Goal: Task Accomplishment & Management: Manage account settings

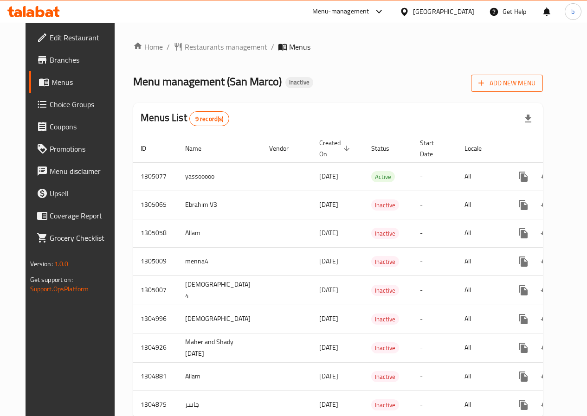
click at [500, 85] on button "Add New Menu" at bounding box center [507, 83] width 72 height 17
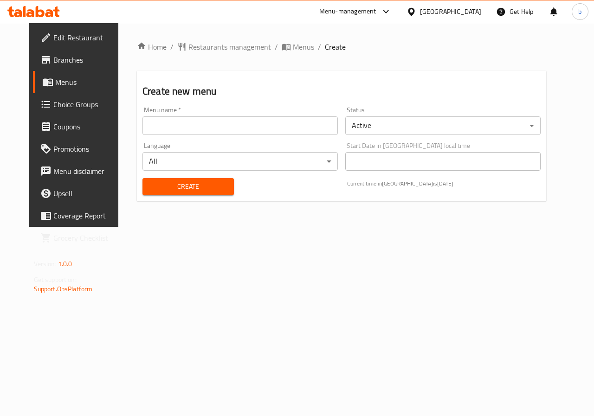
click at [163, 124] on input "text" at bounding box center [240, 126] width 195 height 19
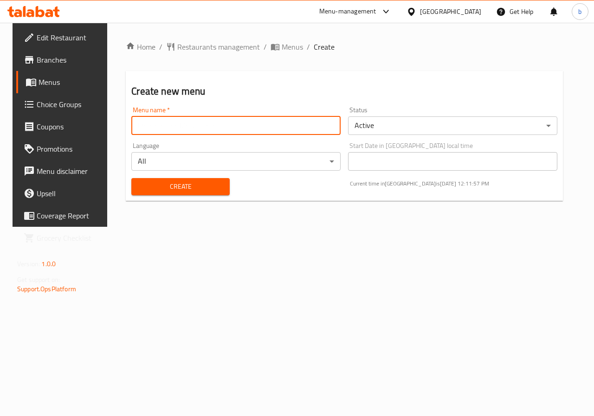
type input "bishr waleed"
click at [212, 187] on span "Create" at bounding box center [180, 187] width 83 height 12
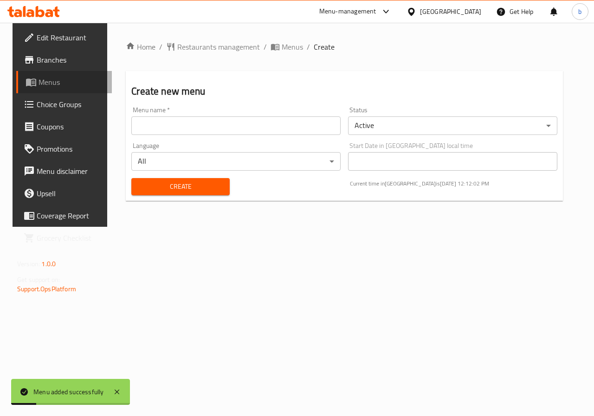
click at [58, 80] on span "Menus" at bounding box center [72, 82] width 66 height 11
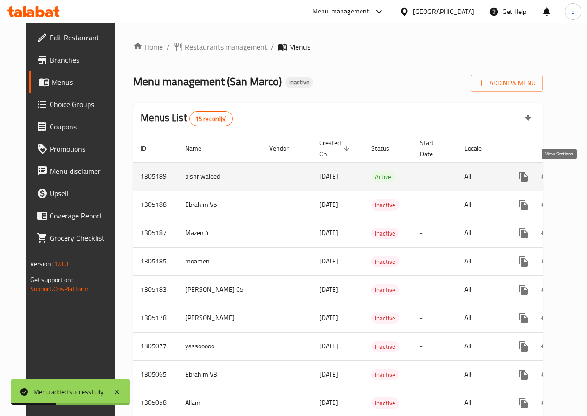
click at [585, 178] on icon "enhanced table" at bounding box center [590, 176] width 11 height 11
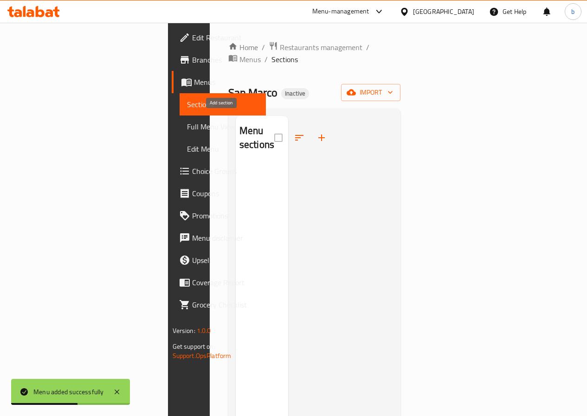
click at [311, 132] on button "button" at bounding box center [322, 138] width 22 height 22
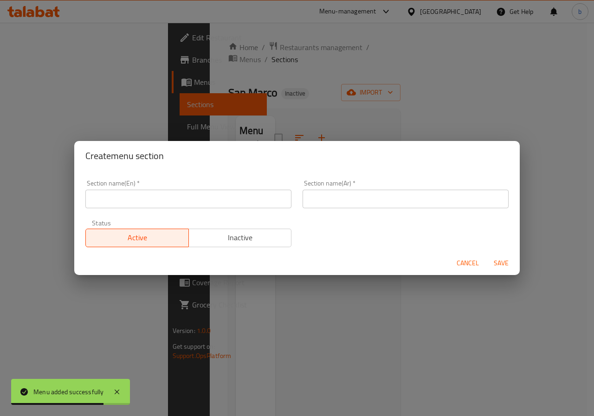
click at [305, 109] on div "Create menu section Section name(En)   * Section name(En) * Section name(Ar)   …" at bounding box center [297, 208] width 594 height 416
click at [469, 267] on span "Cancel" at bounding box center [468, 264] width 22 height 12
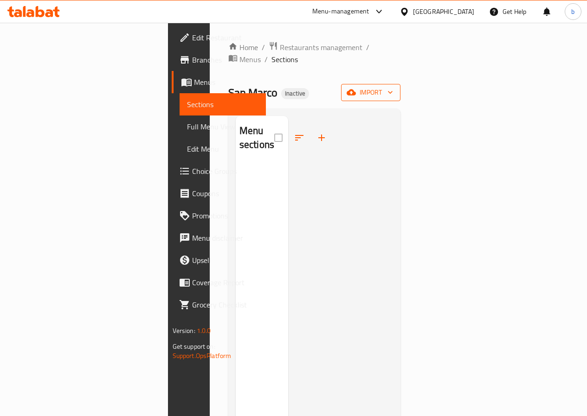
click at [393, 87] on span "import" at bounding box center [371, 93] width 45 height 12
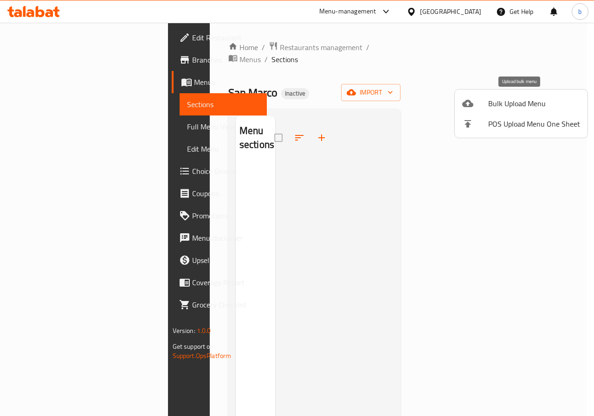
click at [557, 104] on span "Bulk Upload Menu" at bounding box center [534, 103] width 92 height 11
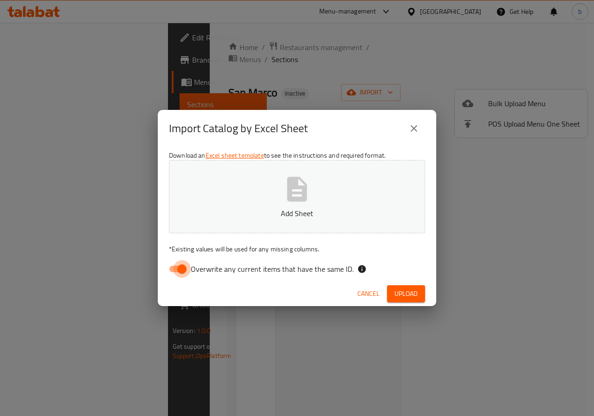
click at [183, 273] on input "Overwrite any current items that have the same ID." at bounding box center [182, 269] width 53 height 18
checkbox input "false"
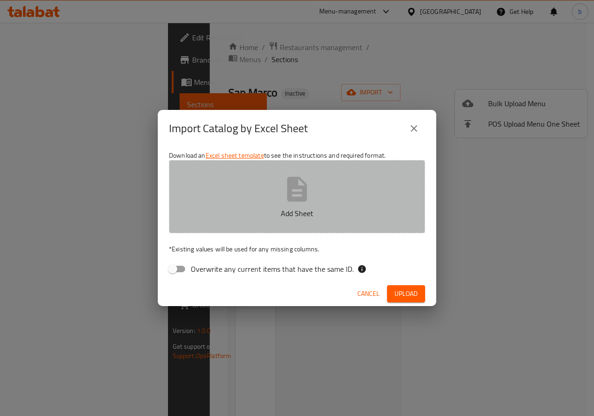
click at [233, 220] on button "Add Sheet" at bounding box center [297, 196] width 256 height 73
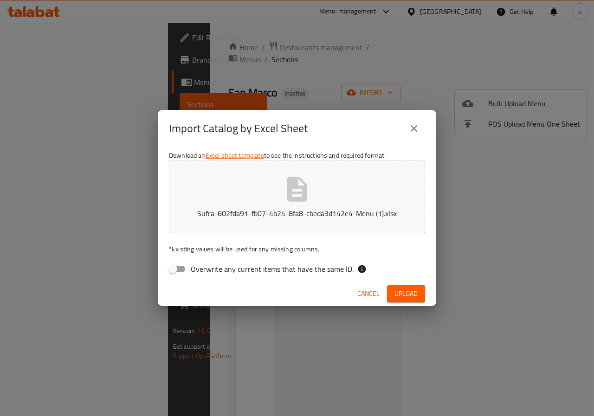
click at [403, 291] on span "Upload" at bounding box center [406, 294] width 23 height 12
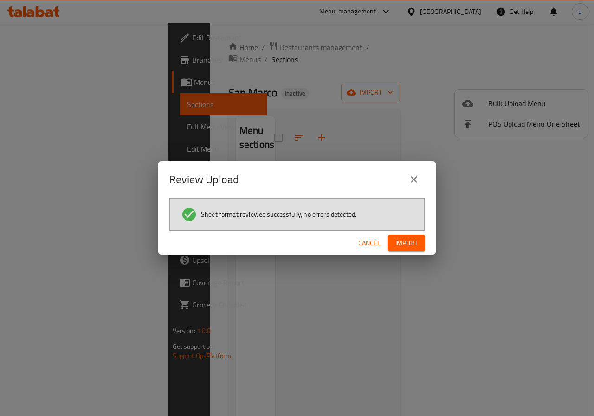
click at [407, 248] on span "Import" at bounding box center [407, 244] width 22 height 12
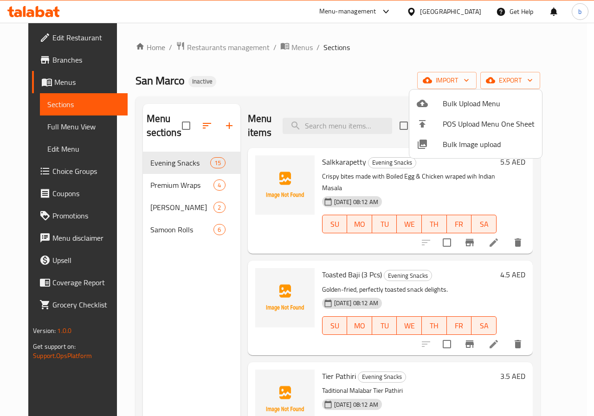
click at [288, 173] on div at bounding box center [297, 208] width 594 height 416
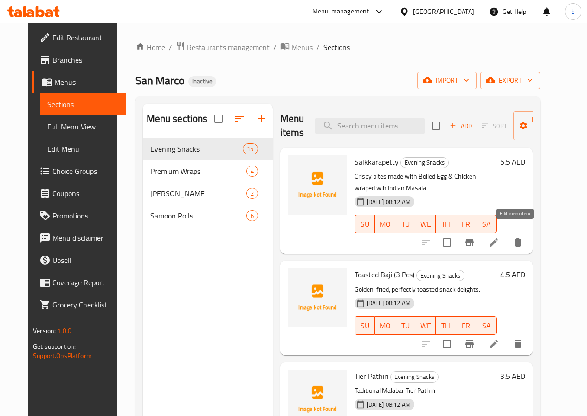
click at [500, 237] on icon at bounding box center [493, 242] width 11 height 11
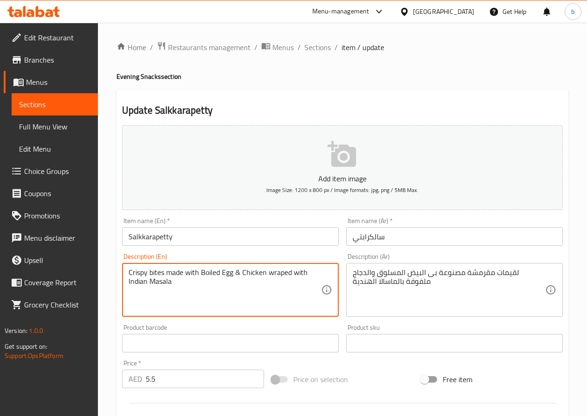
click at [310, 273] on textarea "Crispy bites made with Boiled Egg & Chicken wraped with Indian Masala" at bounding box center [225, 290] width 193 height 44
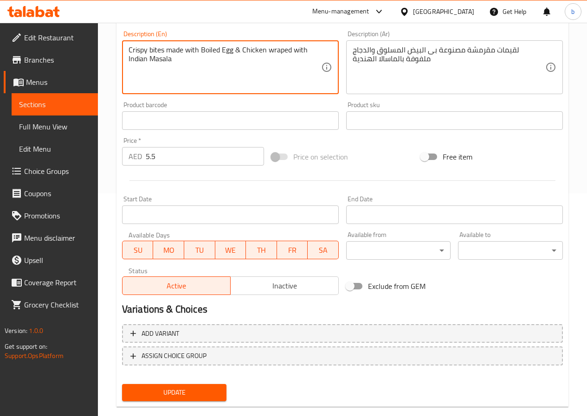
scroll to position [240, 0]
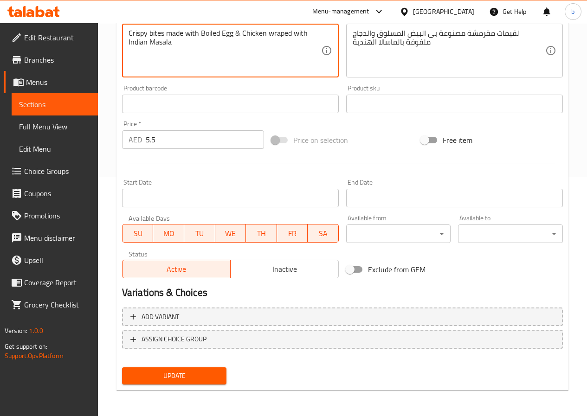
type textarea "Crispy bites made with Boiled Egg & Chicken wraped with Indian Masala"
click at [163, 374] on span "Update" at bounding box center [175, 377] width 90 height 12
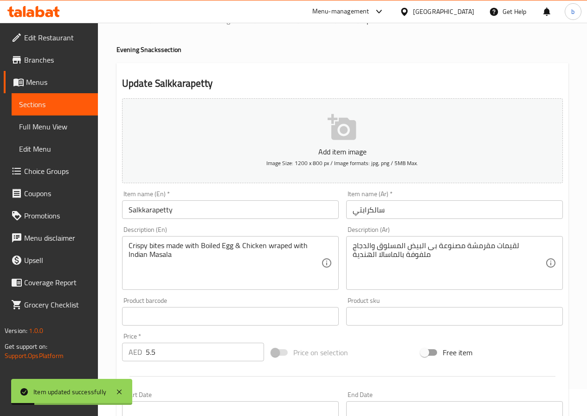
scroll to position [0, 0]
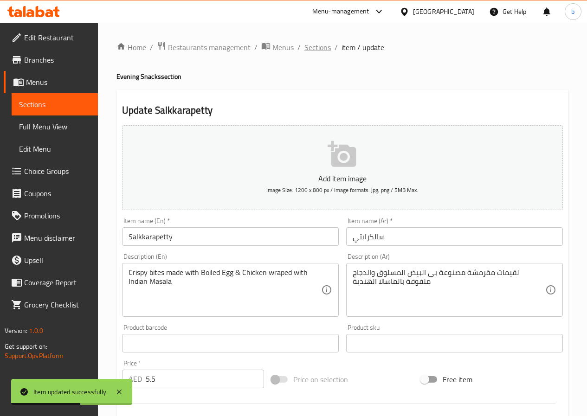
click at [309, 52] on span "Sections" at bounding box center [318, 47] width 26 height 11
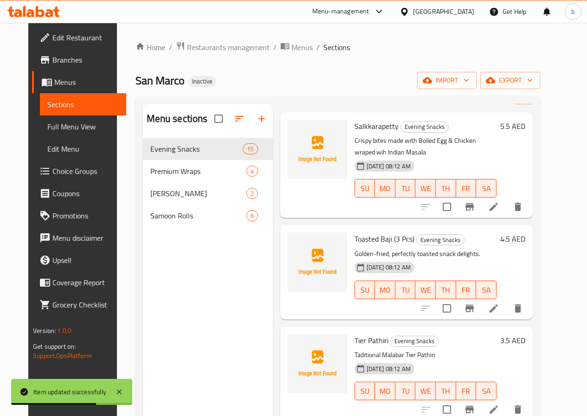
scroll to position [46, 0]
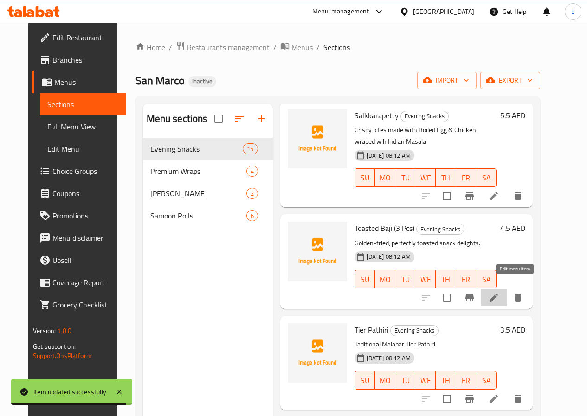
click at [500, 293] on icon at bounding box center [493, 298] width 11 height 11
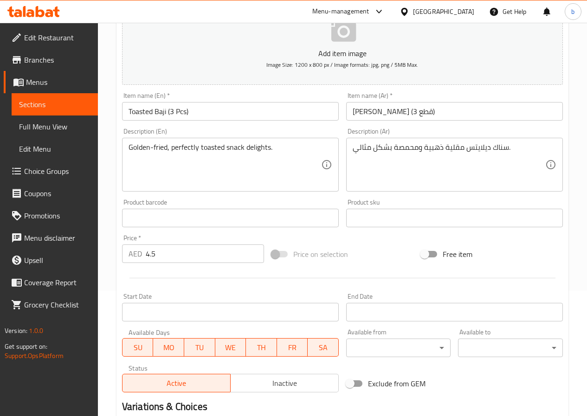
scroll to position [240, 0]
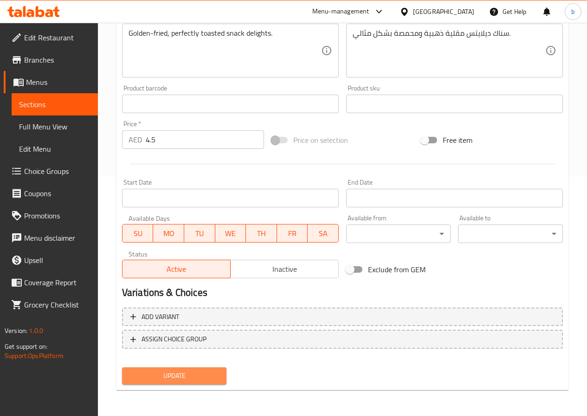
click at [202, 376] on span "Update" at bounding box center [175, 377] width 90 height 12
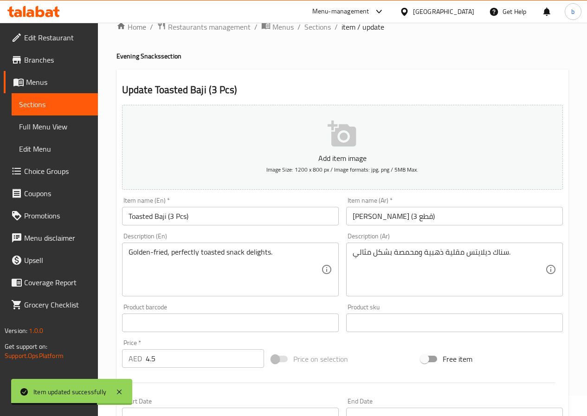
scroll to position [0, 0]
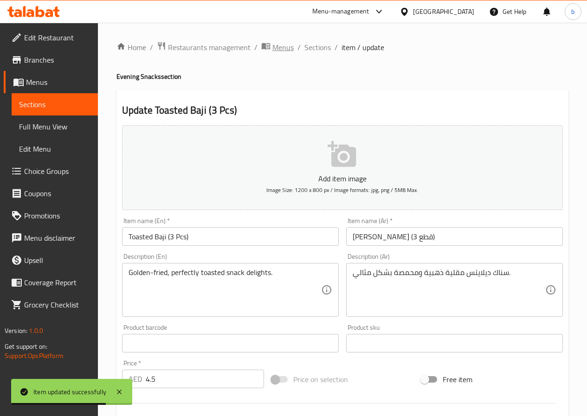
click at [287, 48] on span "Menus" at bounding box center [283, 47] width 21 height 11
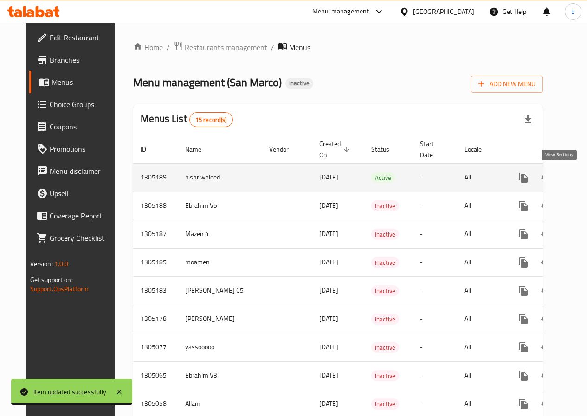
click at [579, 185] on link "enhanced table" at bounding box center [590, 178] width 22 height 22
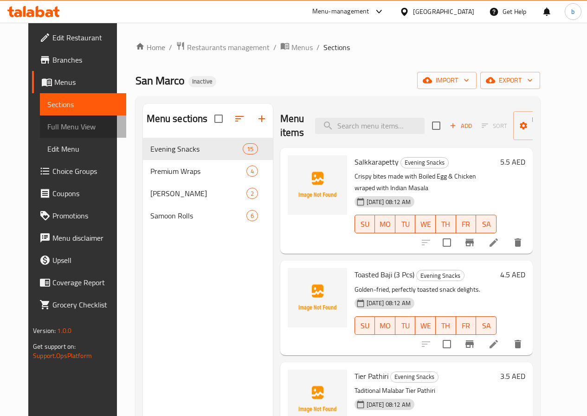
click at [47, 126] on span "Full Menu View" at bounding box center [83, 126] width 72 height 11
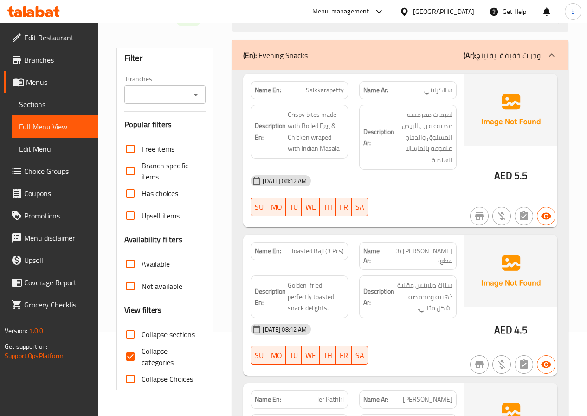
scroll to position [93, 0]
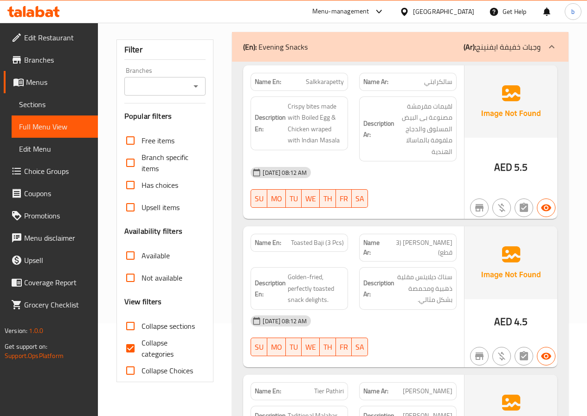
click at [131, 350] on input "Collapse categories" at bounding box center [130, 349] width 22 height 22
click at [129, 351] on input "Collapse categories" at bounding box center [130, 349] width 22 height 22
checkbox input "false"
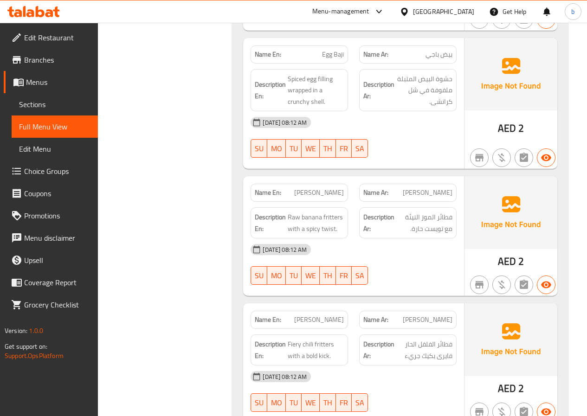
scroll to position [511, 0]
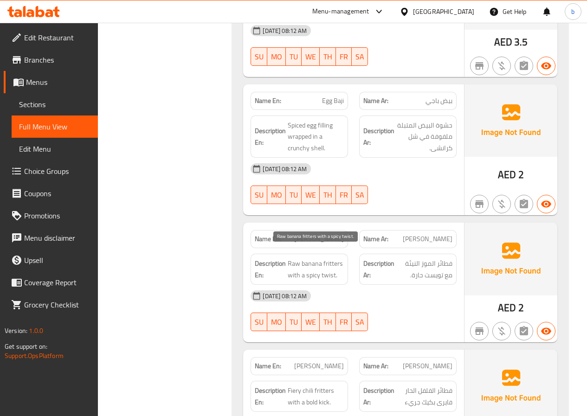
click at [338, 263] on span "Raw banana fritters with a spicy twist." at bounding box center [316, 269] width 56 height 23
click at [333, 258] on span "Raw banana fritters with a spicy twist." at bounding box center [316, 269] width 56 height 23
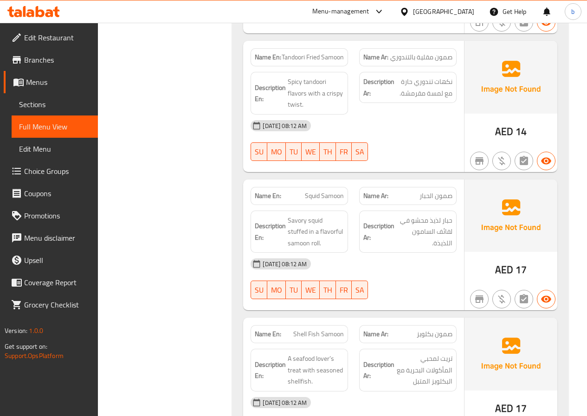
scroll to position [3686, 0]
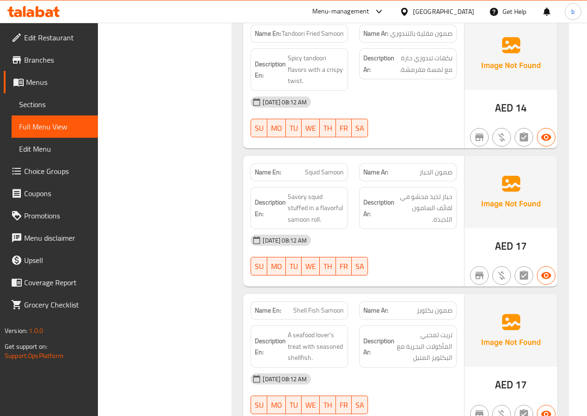
click at [64, 130] on span "Full Menu View" at bounding box center [55, 126] width 72 height 11
